Goal: Find specific page/section: Find specific page/section

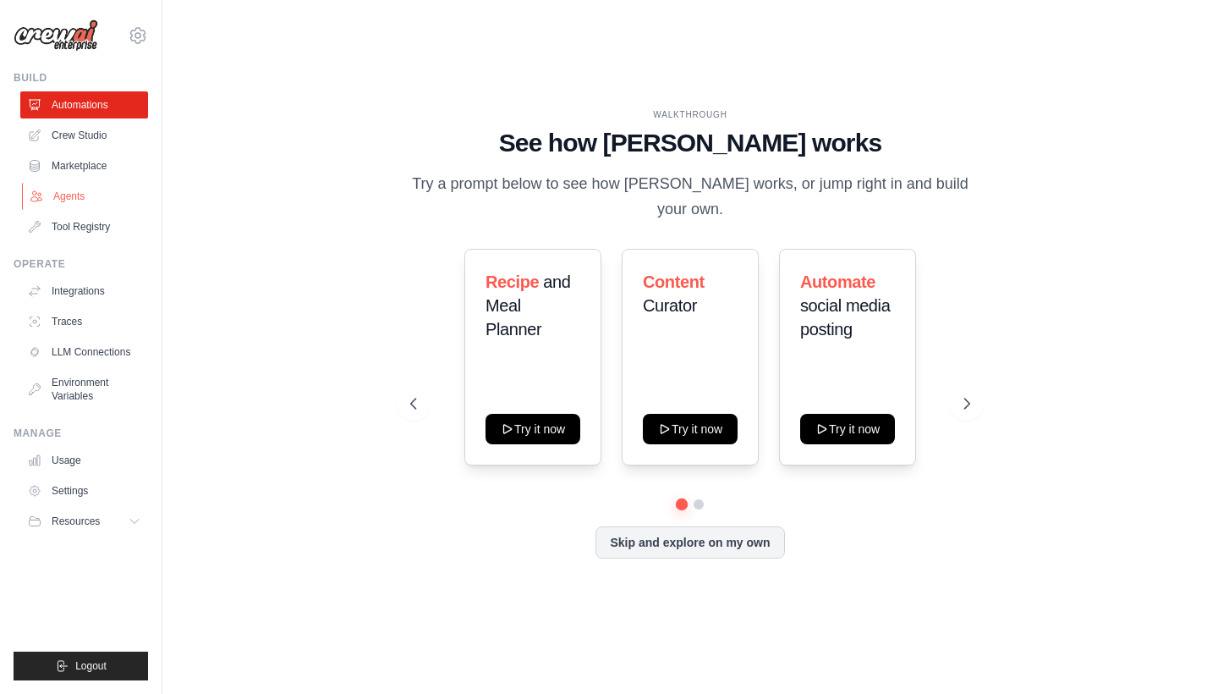
click at [85, 199] on link "Agents" at bounding box center [86, 196] width 128 height 27
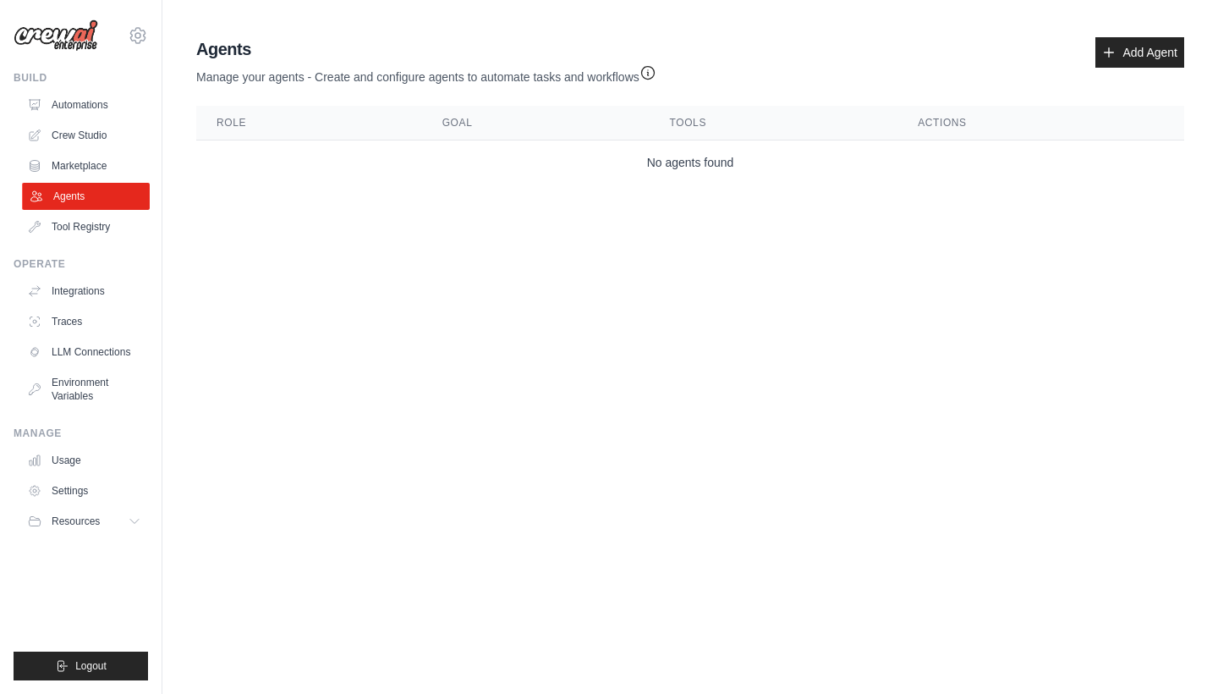
click at [88, 199] on link "Agents" at bounding box center [86, 196] width 128 height 27
click at [84, 107] on link "Automations" at bounding box center [86, 104] width 128 height 27
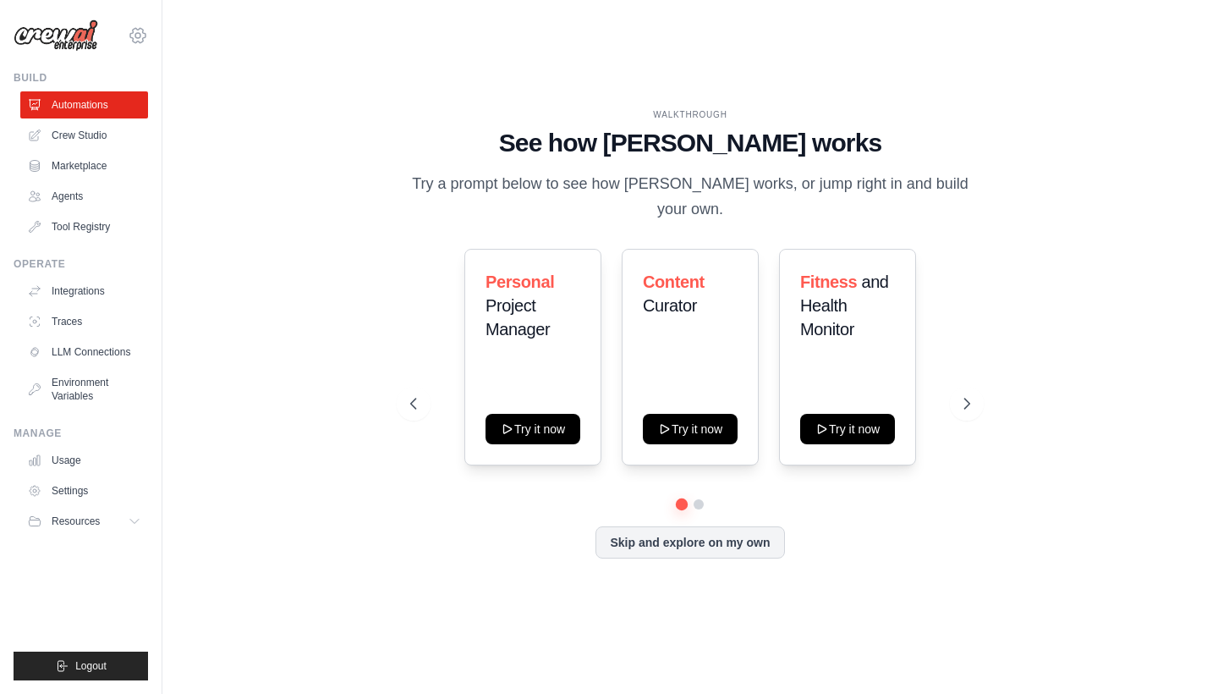
click at [132, 38] on icon at bounding box center [137, 35] width 15 height 14
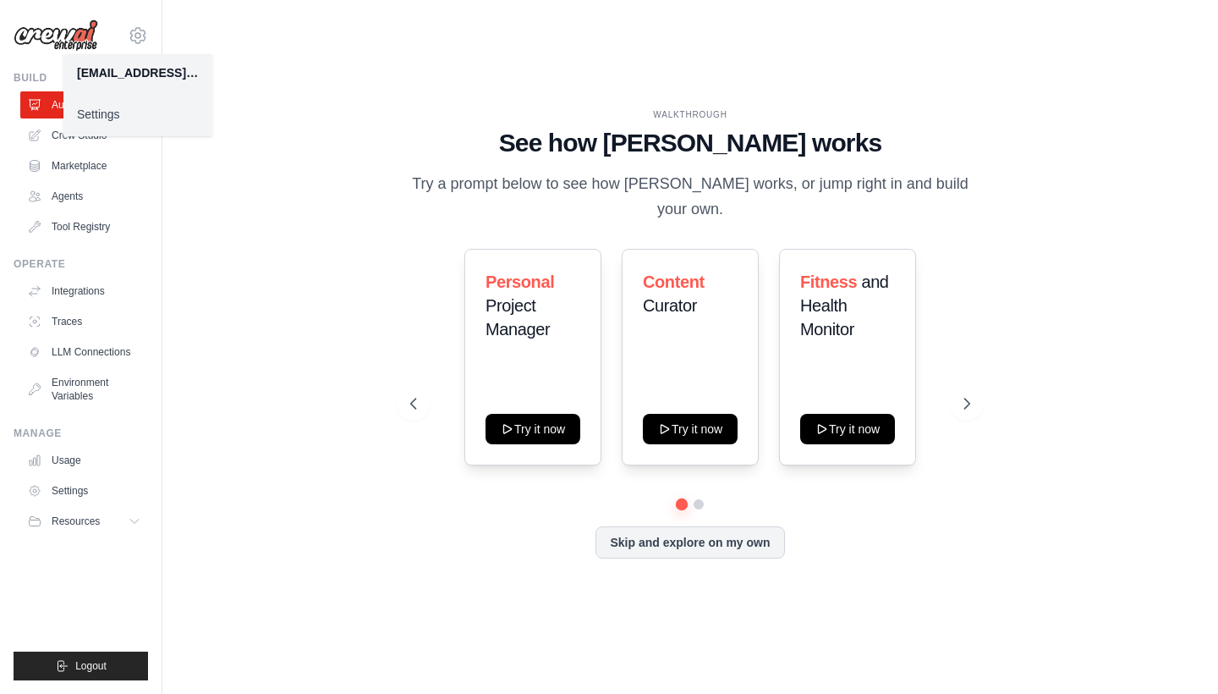
click at [277, 192] on div "WALKTHROUGH See how [PERSON_NAME] works Try a prompt below to see how [PERSON_N…" at bounding box center [689, 347] width 1001 height 660
